Goal: Transaction & Acquisition: Book appointment/travel/reservation

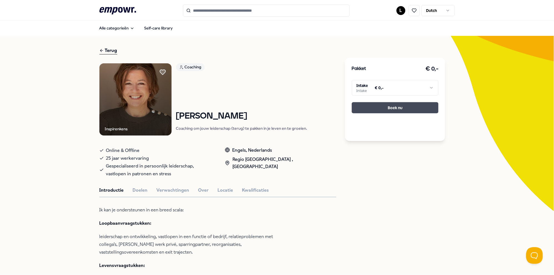
click at [406, 107] on button "Boek nu" at bounding box center [395, 107] width 87 height 11
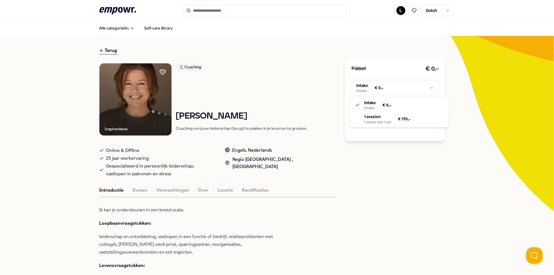
click at [429, 87] on html ".empowr-logo_svg__cls-1{fill:#03032f} L Dutch Alle categorieën Self-care librar…" at bounding box center [277, 137] width 554 height 275
click at [233, 80] on html ".empowr-logo_svg__cls-1{fill:#03032f} L Dutch Alle categorieën Self-care librar…" at bounding box center [277, 137] width 554 height 275
click at [428, 86] on html ".empowr-logo_svg__cls-1{fill:#03032f} L Dutch Alle categorieën Self-care librar…" at bounding box center [277, 137] width 554 height 275
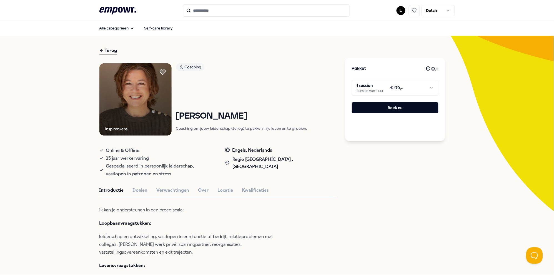
click at [428, 87] on html ".empowr-logo_svg__cls-1{fill:#03032f} L Dutch Alle categorieën Self-care librar…" at bounding box center [277, 137] width 554 height 275
click at [390, 109] on button "Boek nu" at bounding box center [395, 107] width 87 height 11
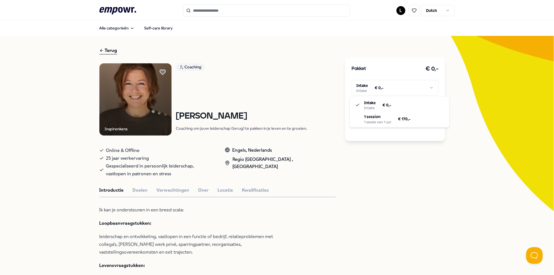
click at [431, 88] on html ".empowr-logo_svg__cls-1{fill:#03032f} L Dutch Alle categorieën Self-care librar…" at bounding box center [277, 137] width 554 height 275
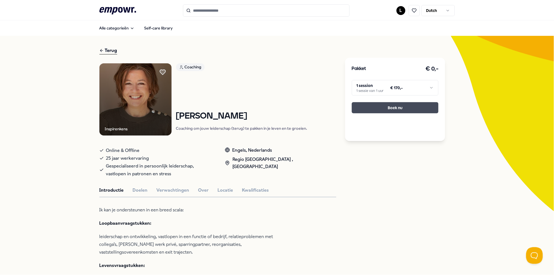
click at [401, 105] on button "Boek nu" at bounding box center [395, 107] width 87 height 11
click at [428, 86] on html ".empowr-logo_svg__cls-1{fill:#03032f} L Dutch Alle categorieën Self-care librar…" at bounding box center [277, 137] width 554 height 275
click at [400, 108] on button "Boek nu" at bounding box center [395, 107] width 87 height 11
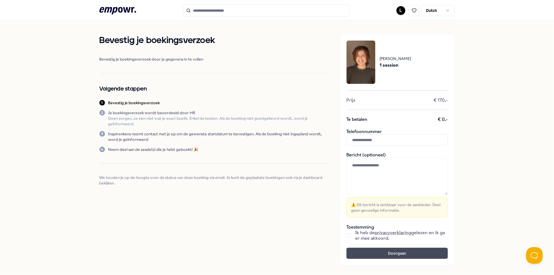
click at [390, 252] on button "Doorgaan" at bounding box center [396, 253] width 101 height 11
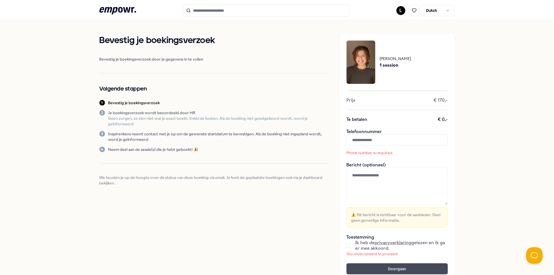
click at [405, 270] on button "Doorgaan" at bounding box center [396, 268] width 101 height 11
click at [348, 245] on button "button" at bounding box center [348, 245] width 4 height 4
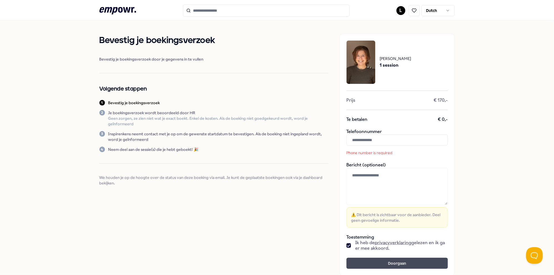
click at [403, 262] on button "Doorgaan" at bounding box center [396, 263] width 101 height 11
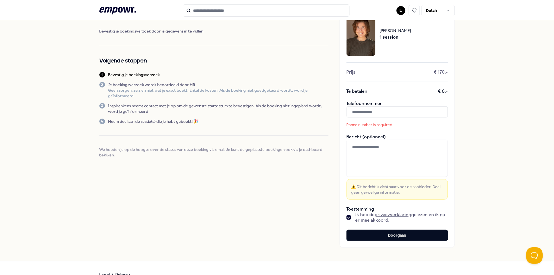
scroll to position [41, 0]
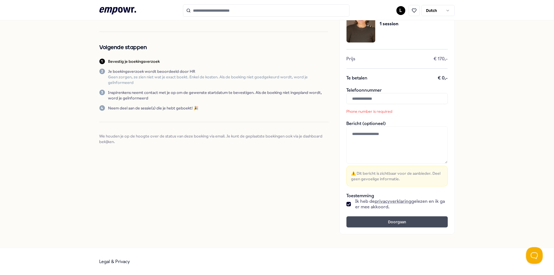
click at [409, 223] on button "Doorgaan" at bounding box center [396, 221] width 101 height 11
click at [389, 220] on button "Doorgaan" at bounding box center [396, 221] width 101 height 11
click at [389, 219] on button "Doorgaan" at bounding box center [396, 221] width 101 height 11
click at [381, 112] on p "Phone number is required" at bounding box center [383, 112] width 75 height 6
click at [363, 109] on p "Phone number is required" at bounding box center [383, 112] width 75 height 6
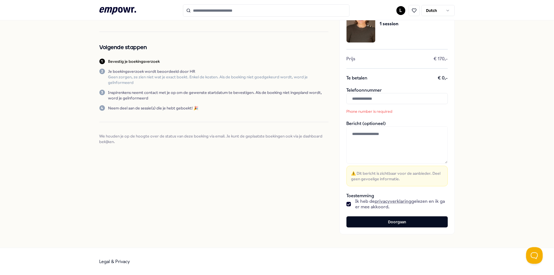
click at [344, 109] on div "[PERSON_NAME] 1 session Prijs € 170,- Te betalen € 0,- Telefoonnummer Phone num…" at bounding box center [397, 113] width 115 height 242
click at [348, 112] on p "Phone number is required" at bounding box center [383, 112] width 75 height 6
click at [387, 110] on p "Phone number is required" at bounding box center [383, 112] width 75 height 6
drag, startPoint x: 387, startPoint y: 110, endPoint x: 346, endPoint y: 112, distance: 40.6
click at [346, 112] on p "Phone number is required" at bounding box center [383, 112] width 75 height 6
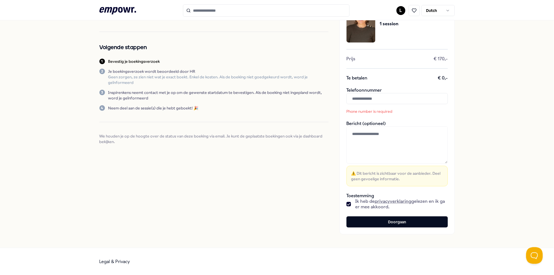
click at [346, 107] on div "Phone number is required" at bounding box center [396, 103] width 101 height 21
click at [363, 96] on input "text" at bounding box center [396, 98] width 101 height 11
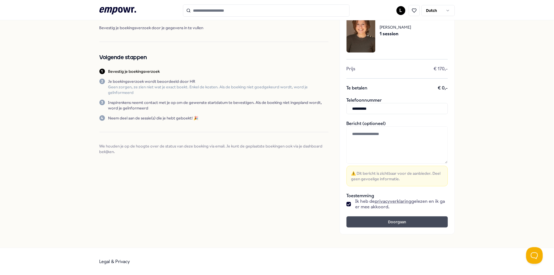
type input "**********"
click at [400, 220] on button "Doorgaan" at bounding box center [396, 221] width 101 height 11
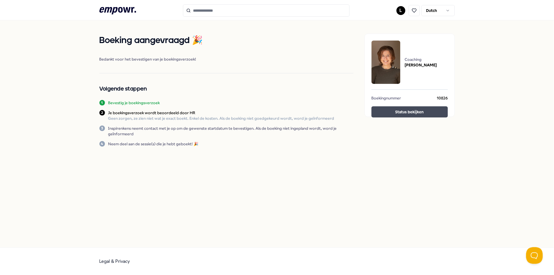
click at [427, 113] on button "Status bekijken" at bounding box center [409, 111] width 76 height 11
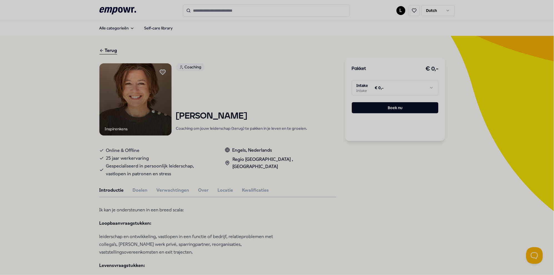
click at [425, 86] on div at bounding box center [277, 137] width 554 height 275
click at [431, 88] on div at bounding box center [277, 137] width 554 height 275
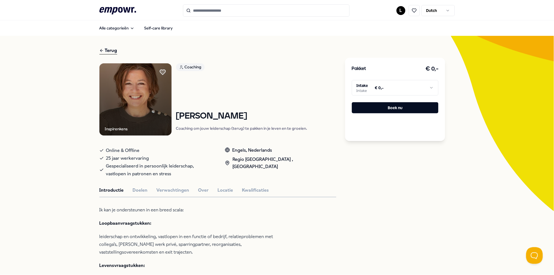
click at [429, 88] on html ".empowr-logo_svg__cls-1{fill:#03032f} L Dutch Alle categorieën Self-care librar…" at bounding box center [277, 137] width 554 height 275
click at [411, 107] on button "Boek nu" at bounding box center [395, 107] width 87 height 11
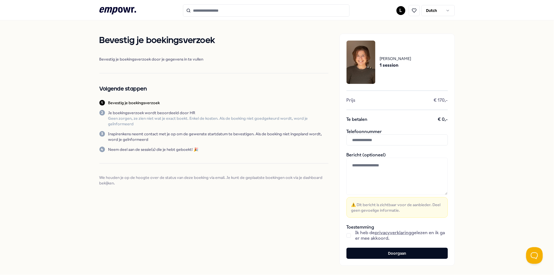
click at [360, 138] on input "text" at bounding box center [396, 139] width 101 height 11
type input "**********"
drag, startPoint x: 345, startPoint y: 235, endPoint x: 356, endPoint y: 243, distance: 13.3
click at [346, 235] on button "button" at bounding box center [348, 235] width 4 height 4
click at [373, 252] on button "Doorgaan" at bounding box center [396, 253] width 101 height 11
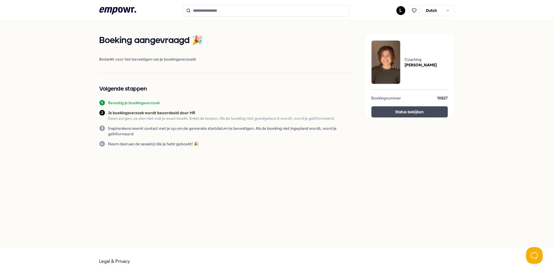
click at [407, 114] on button "Status bekijken" at bounding box center [409, 111] width 76 height 11
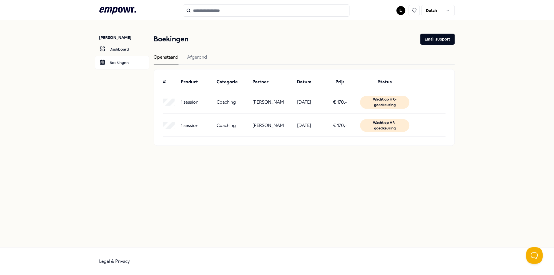
click at [399, 10] on html ".empowr-logo_svg__cls-1{fill:#03032f} L Dutch [PERSON_NAME] Dashboard Boekingen…" at bounding box center [277, 137] width 554 height 275
click at [397, 44] on div "Boekingen" at bounding box center [400, 45] width 55 height 16
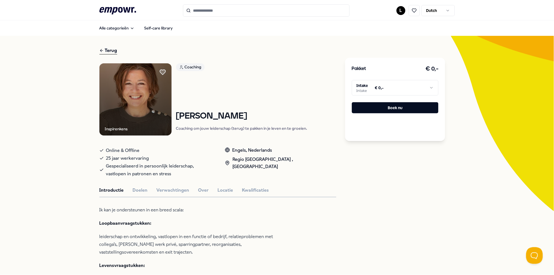
click at [428, 86] on html ".empowr-logo_svg__cls-1{fill:#03032f} L Dutch Alle categorieën Self-care librar…" at bounding box center [277, 137] width 554 height 275
click at [395, 106] on button "Boek nu" at bounding box center [395, 107] width 87 height 11
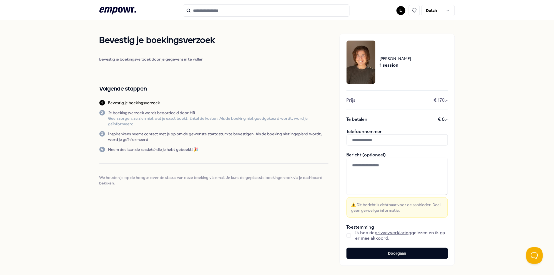
click at [365, 140] on input "text" at bounding box center [396, 139] width 101 height 11
type input "*"
type input "**********"
drag, startPoint x: 346, startPoint y: 235, endPoint x: 364, endPoint y: 246, distance: 21.6
click at [346, 235] on button "button" at bounding box center [348, 235] width 4 height 4
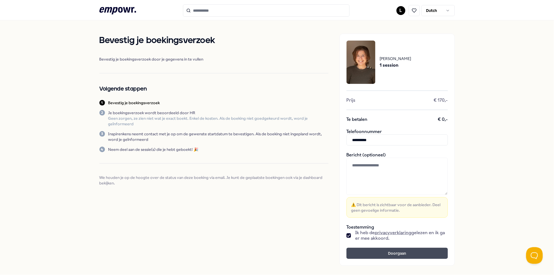
click at [374, 252] on button "Doorgaan" at bounding box center [396, 253] width 101 height 11
